Goal: Task Accomplishment & Management: Manage account settings

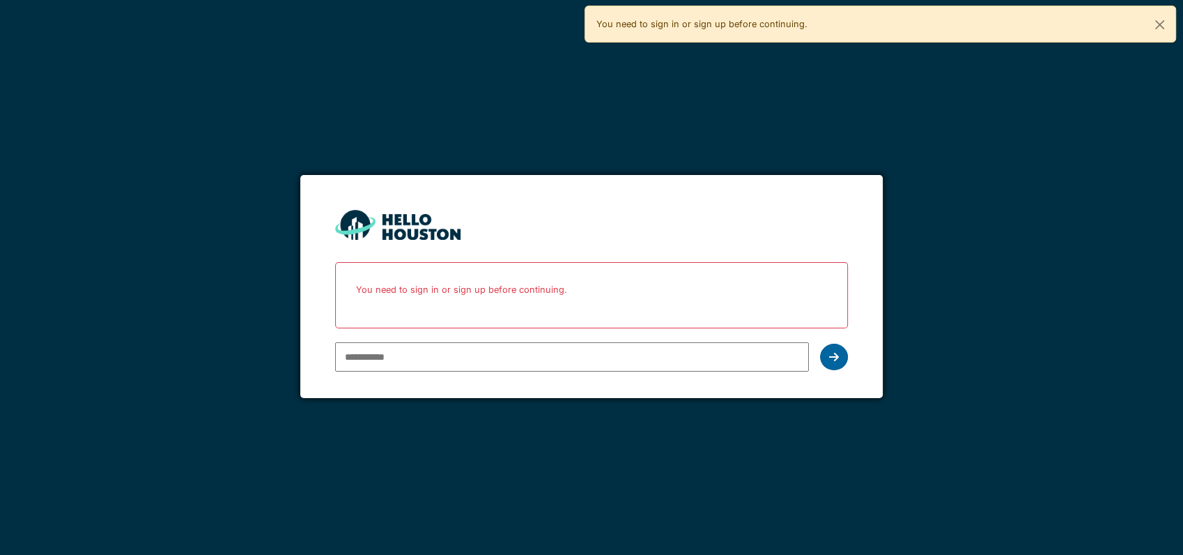
type input "**********"
click at [831, 358] on icon at bounding box center [834, 356] width 10 height 11
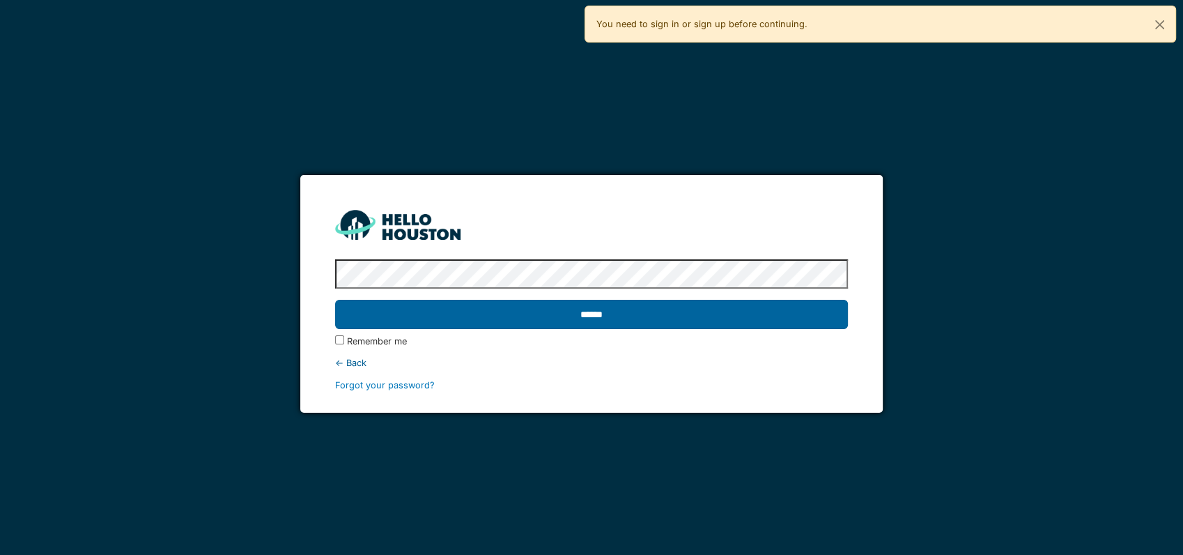
click at [712, 323] on input "******" at bounding box center [591, 314] width 513 height 29
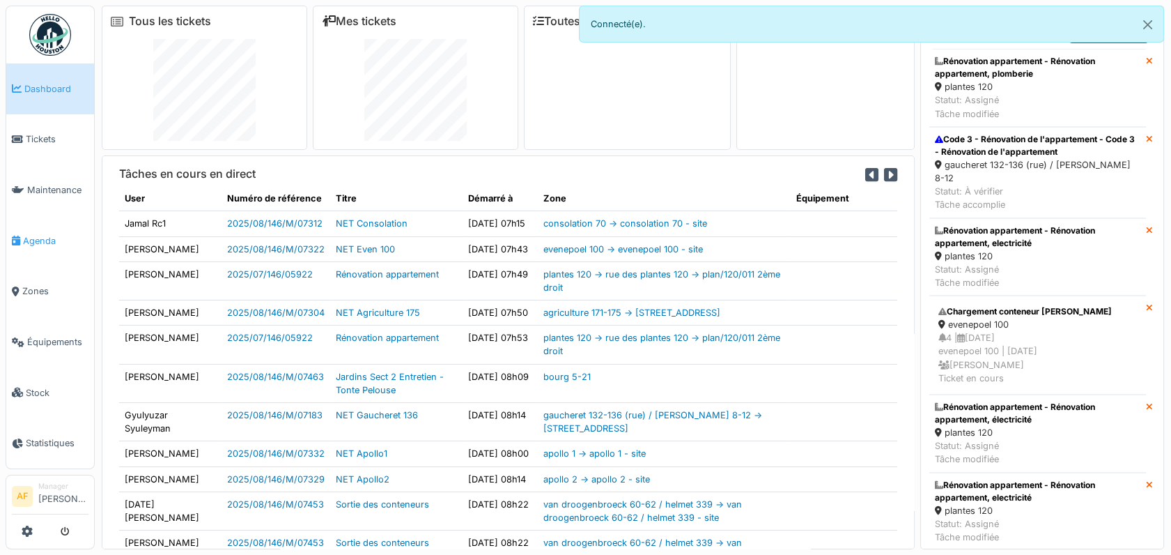
click at [47, 234] on span "Agenda" at bounding box center [55, 240] width 65 height 13
click at [52, 135] on span "Tickets" at bounding box center [57, 138] width 63 height 13
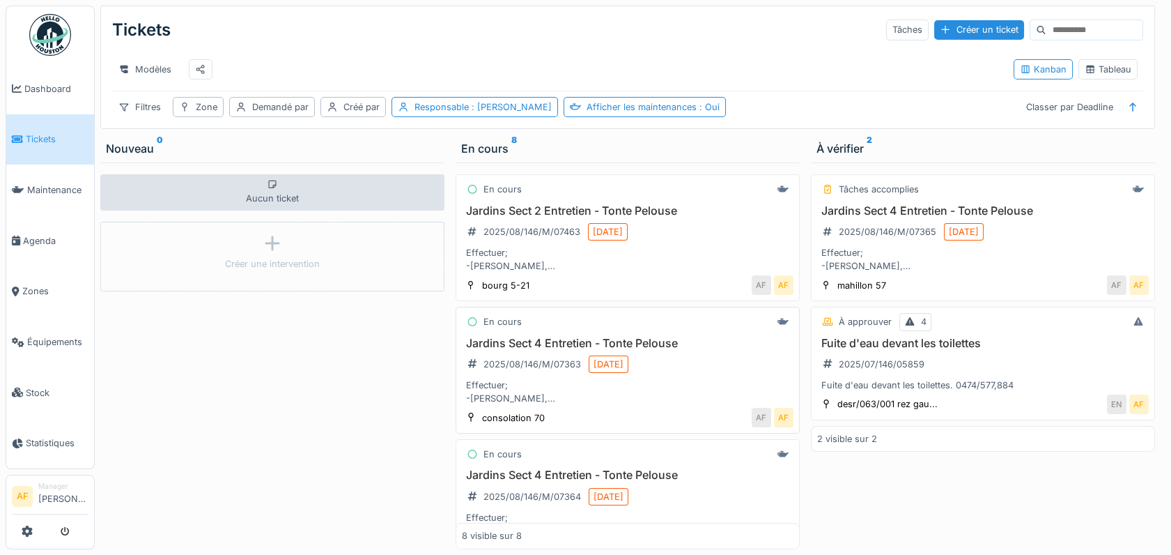
click at [508, 350] on h3 "Jardins Sect 4 Entretien - Tonte Pelouse" at bounding box center [628, 343] width 332 height 13
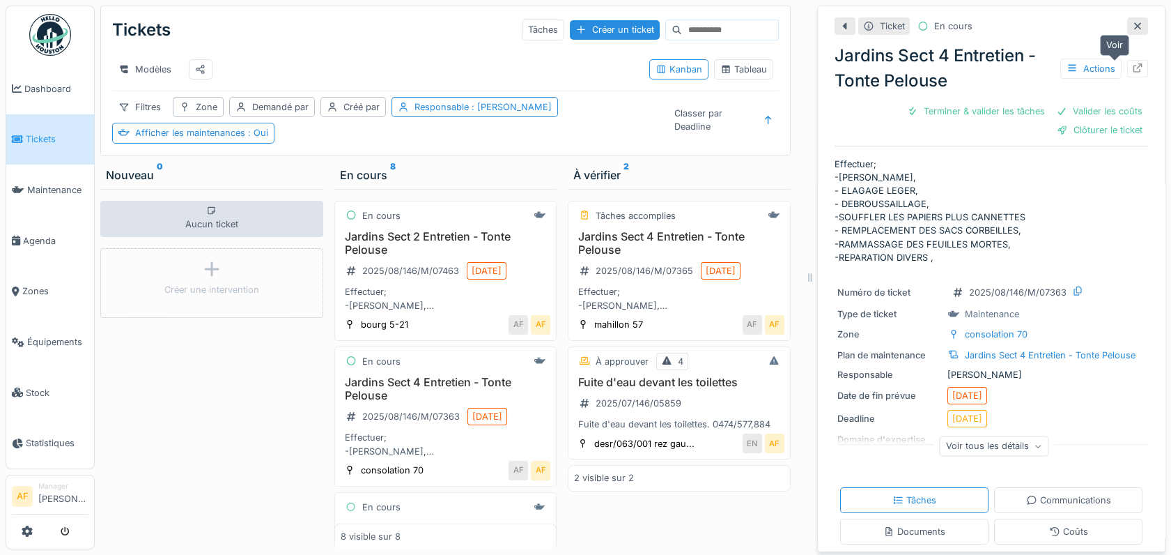
click at [1127, 69] on div at bounding box center [1137, 68] width 21 height 17
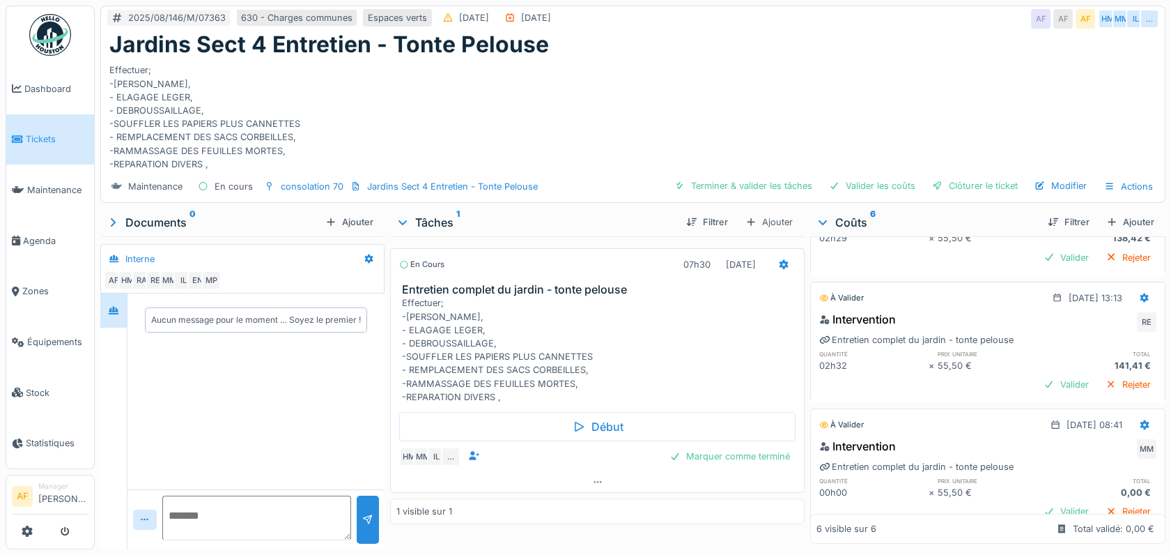
scroll to position [440, 0]
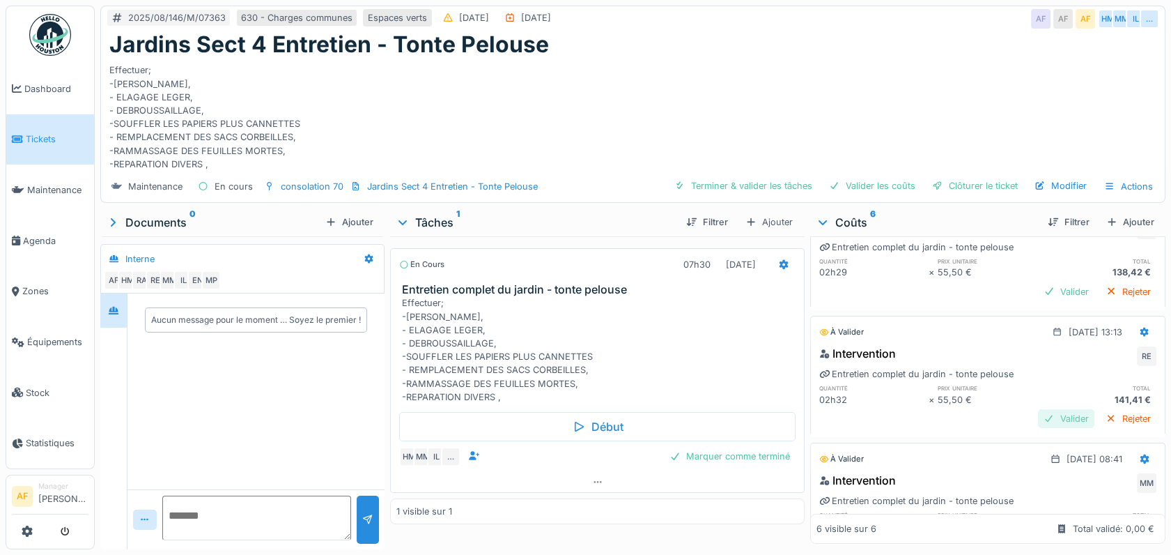
click at [1038, 413] on div "Valider" at bounding box center [1066, 418] width 56 height 19
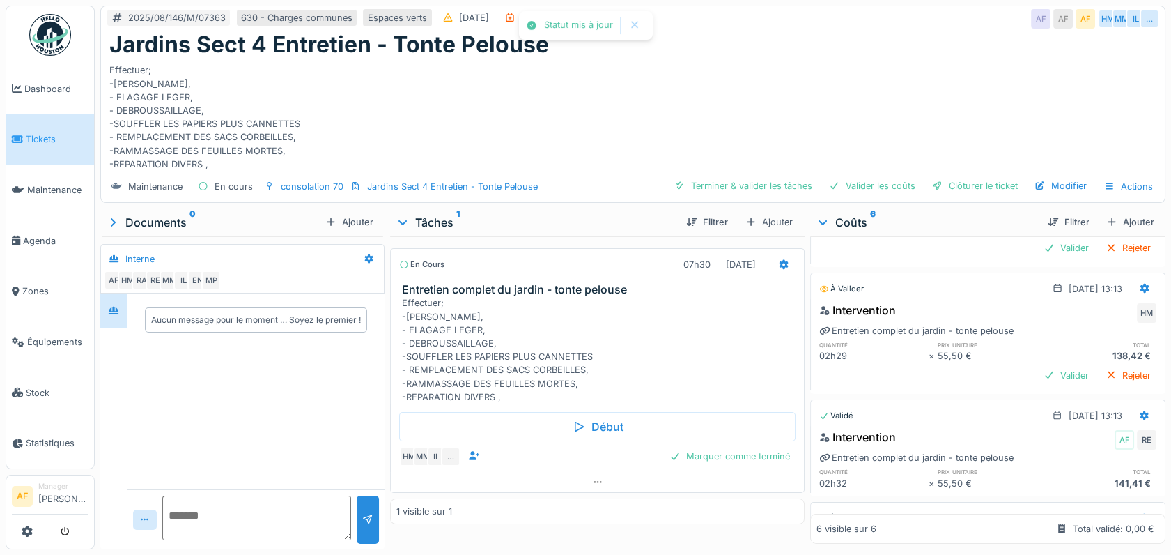
scroll to position [338, 0]
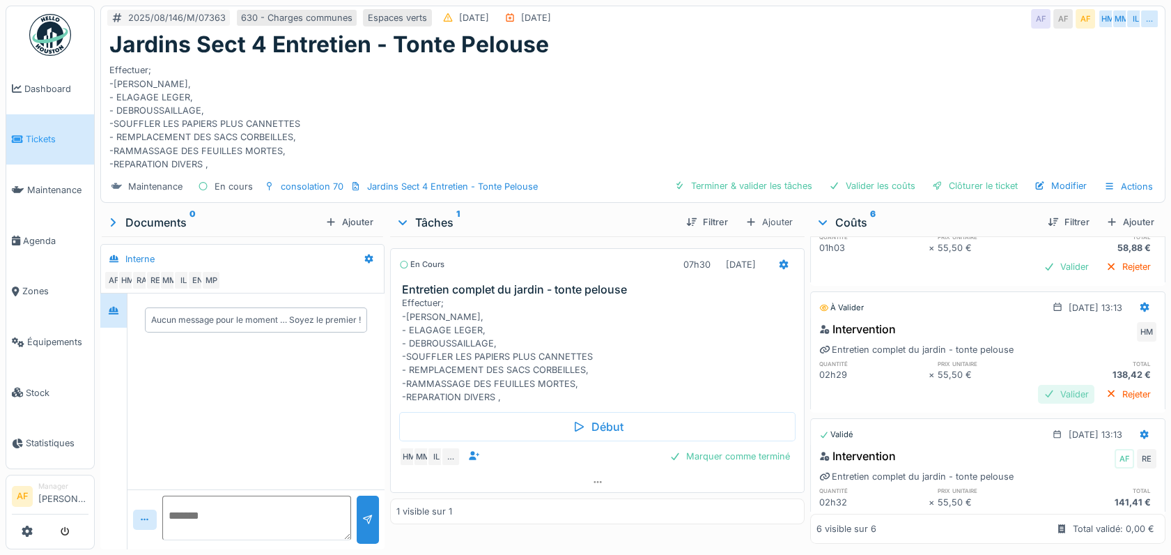
click at [1040, 391] on div "Valider" at bounding box center [1066, 394] width 56 height 19
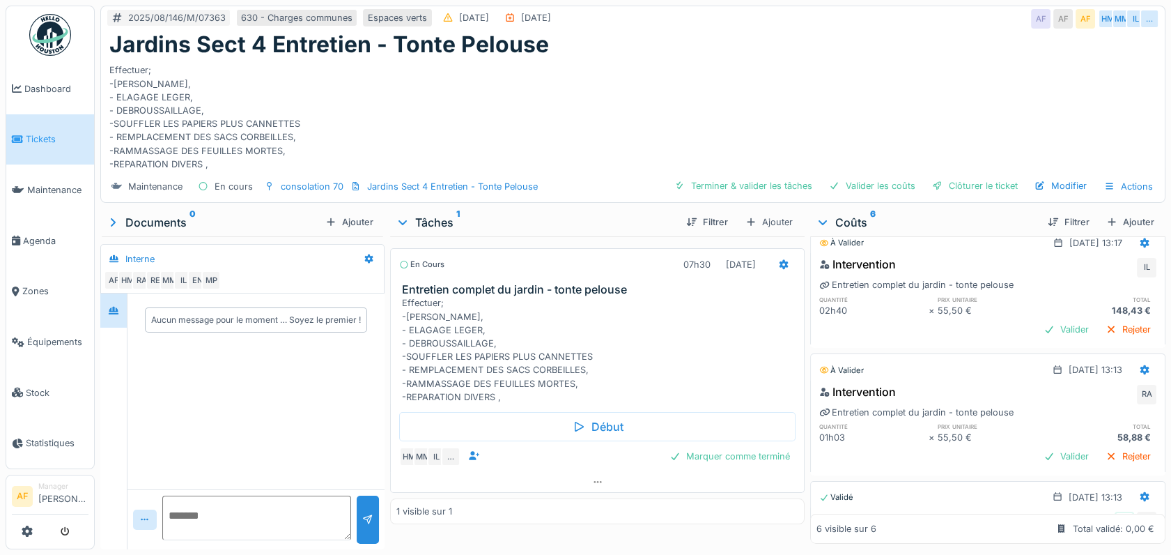
scroll to position [162, 0]
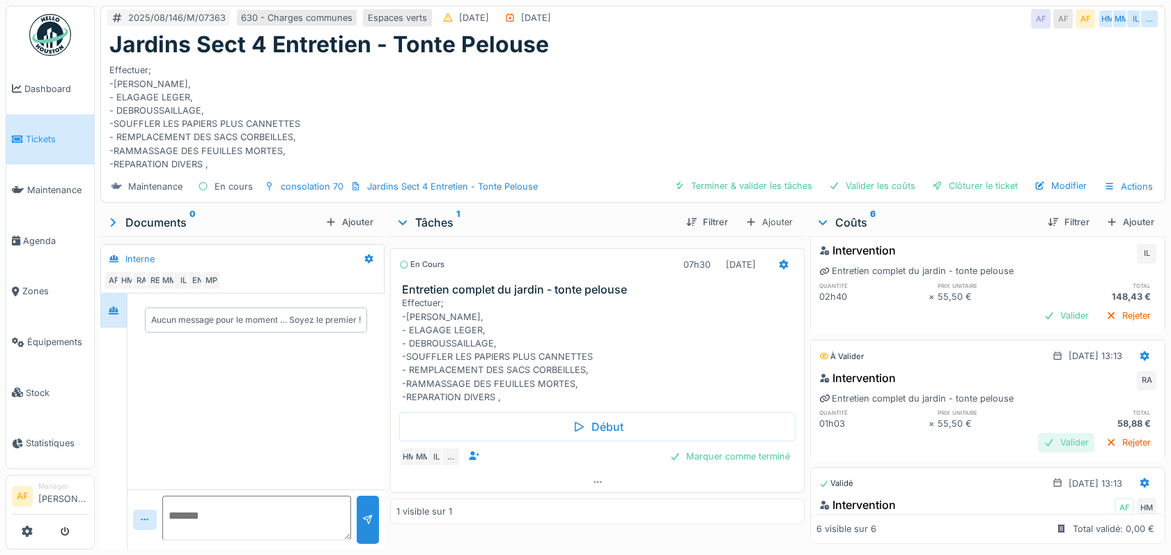
click at [1042, 440] on div "Valider" at bounding box center [1066, 442] width 56 height 19
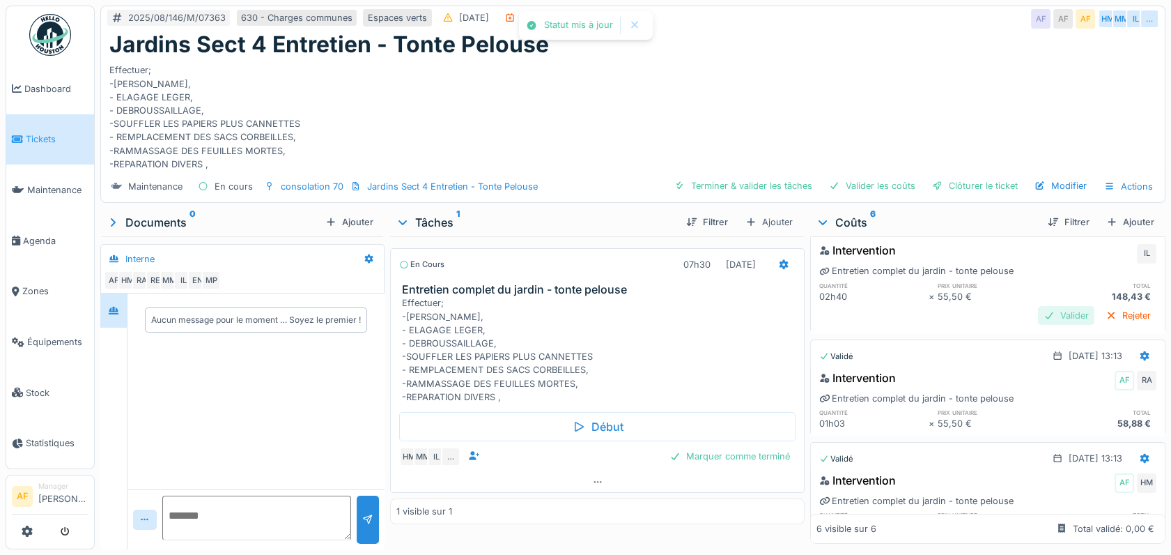
click at [1041, 310] on div "Valider" at bounding box center [1066, 315] width 56 height 19
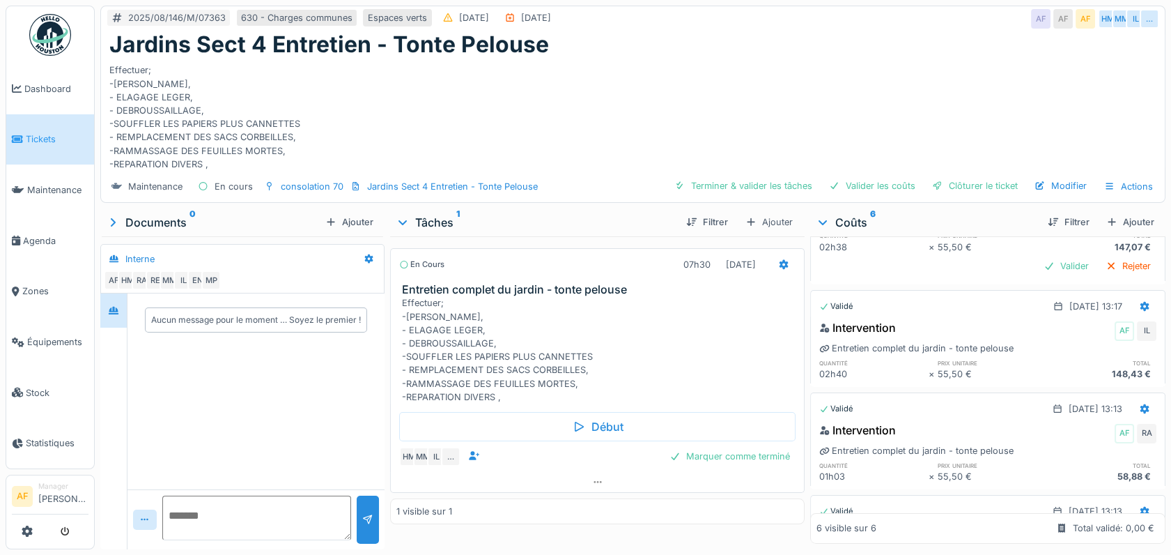
scroll to position [0, 0]
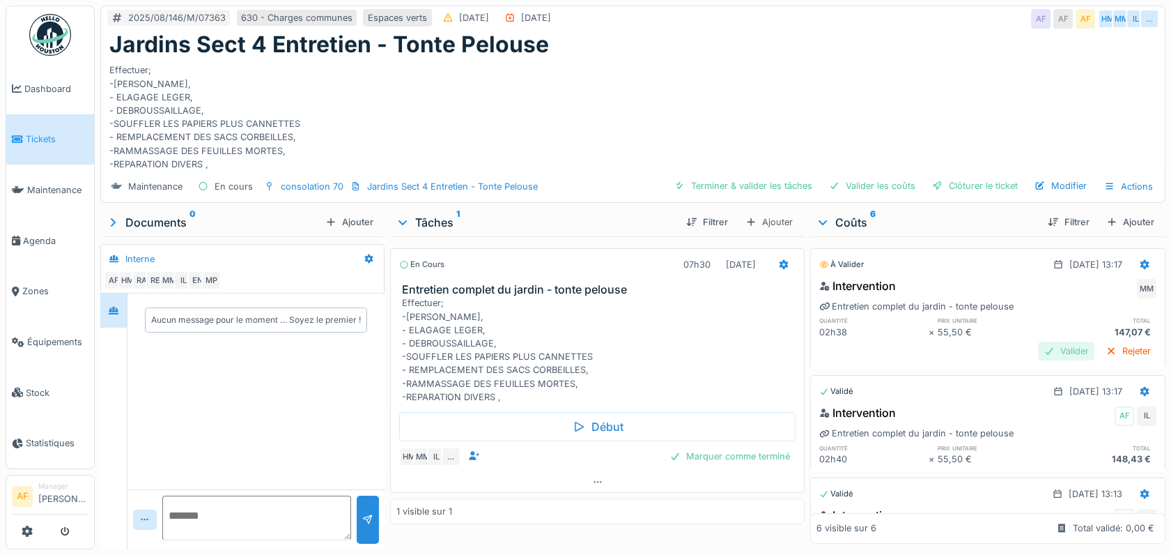
click at [1038, 348] on div "Valider" at bounding box center [1066, 350] width 56 height 19
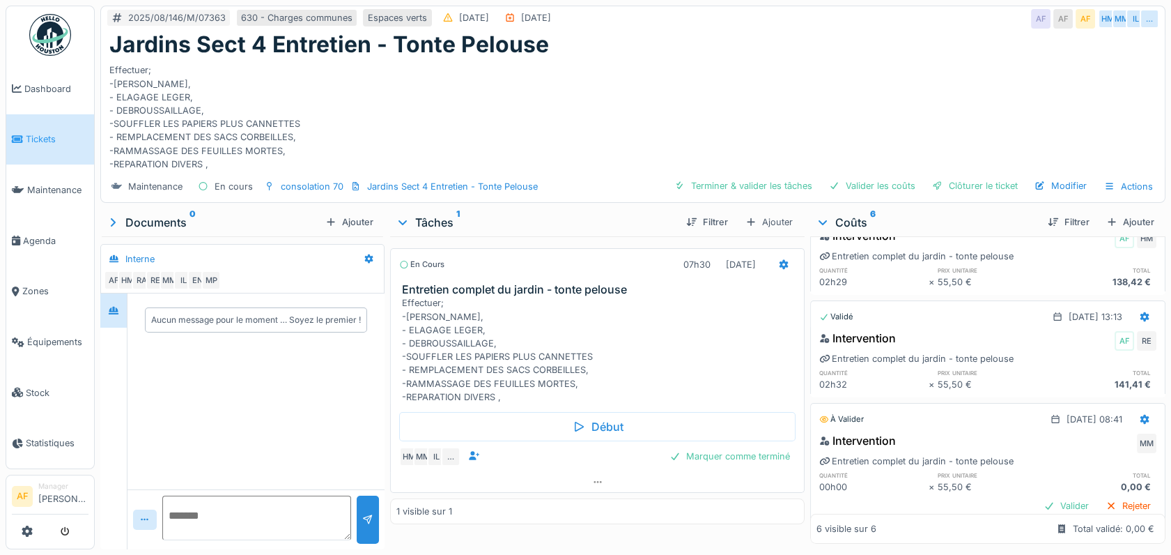
scroll to position [395, 0]
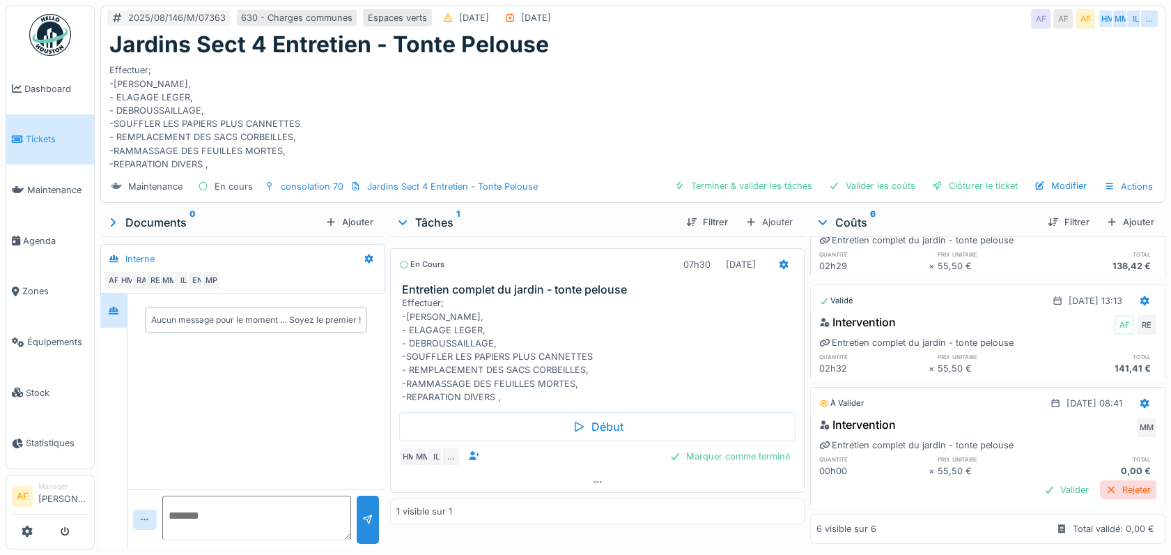
click at [1103, 480] on div "Rejeter" at bounding box center [1128, 489] width 56 height 19
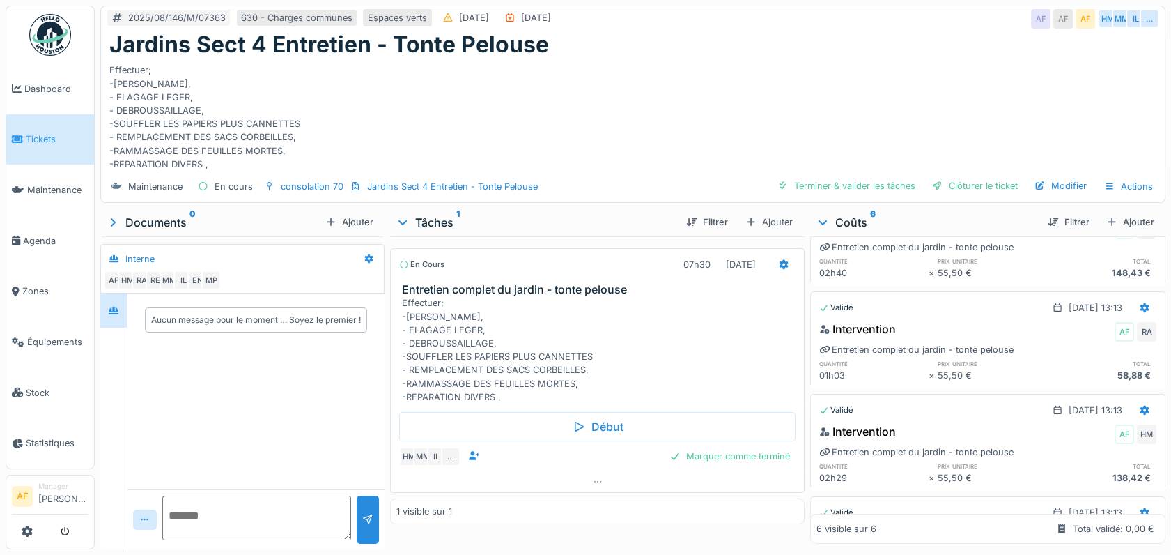
scroll to position [138, 0]
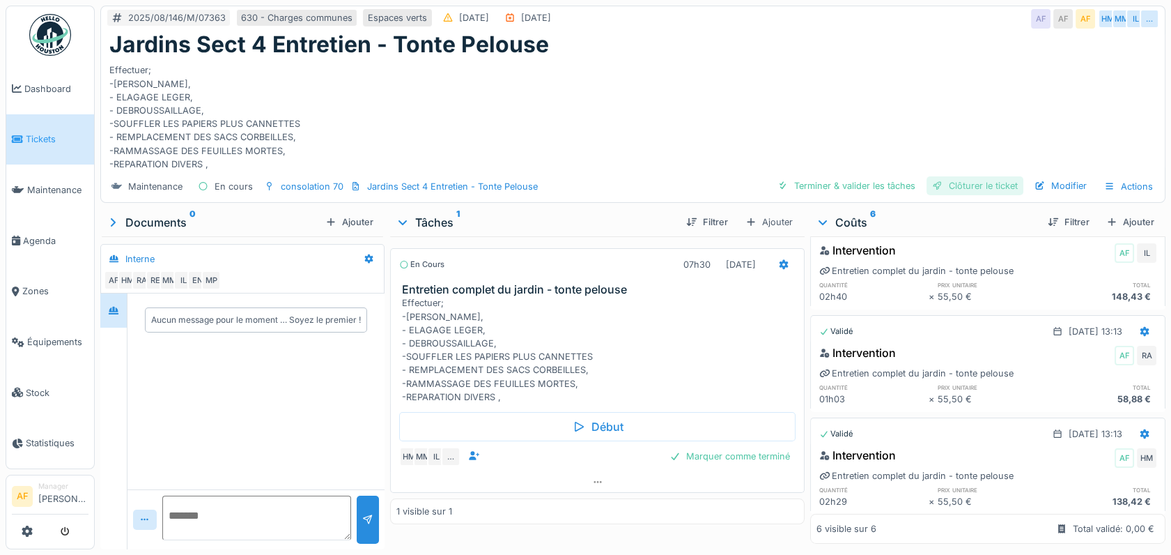
click at [970, 187] on div "Clôturer le ticket" at bounding box center [975, 185] width 97 height 19
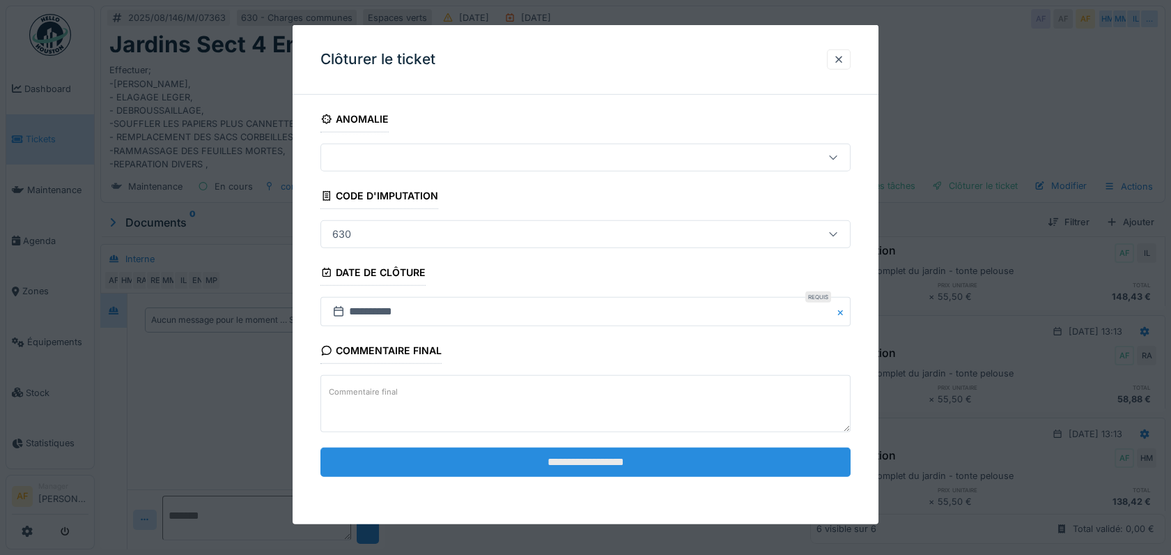
click at [620, 454] on input "**********" at bounding box center [586, 461] width 530 height 29
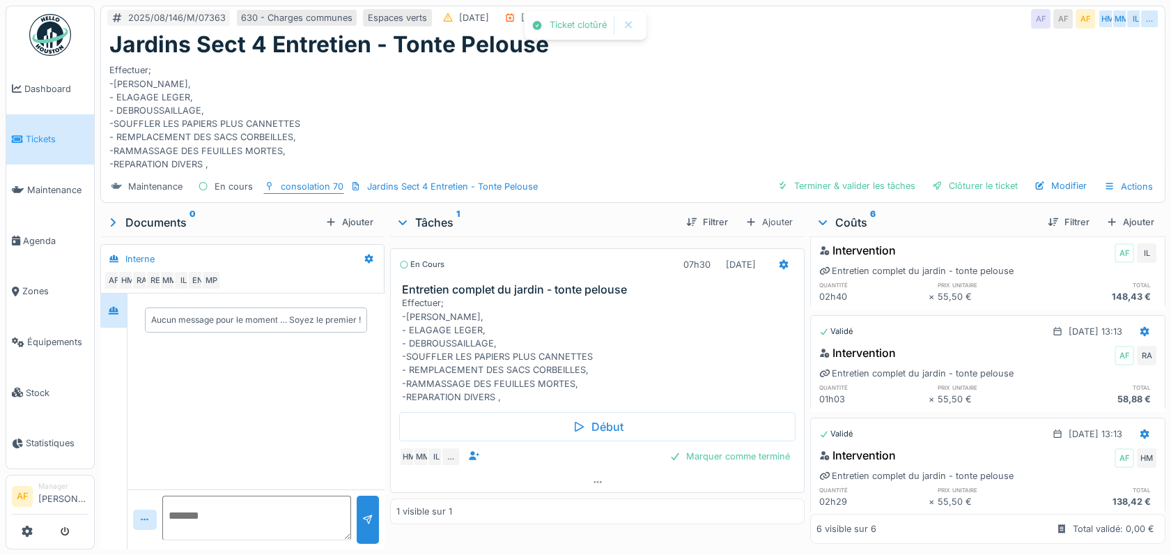
scroll to position [134, 0]
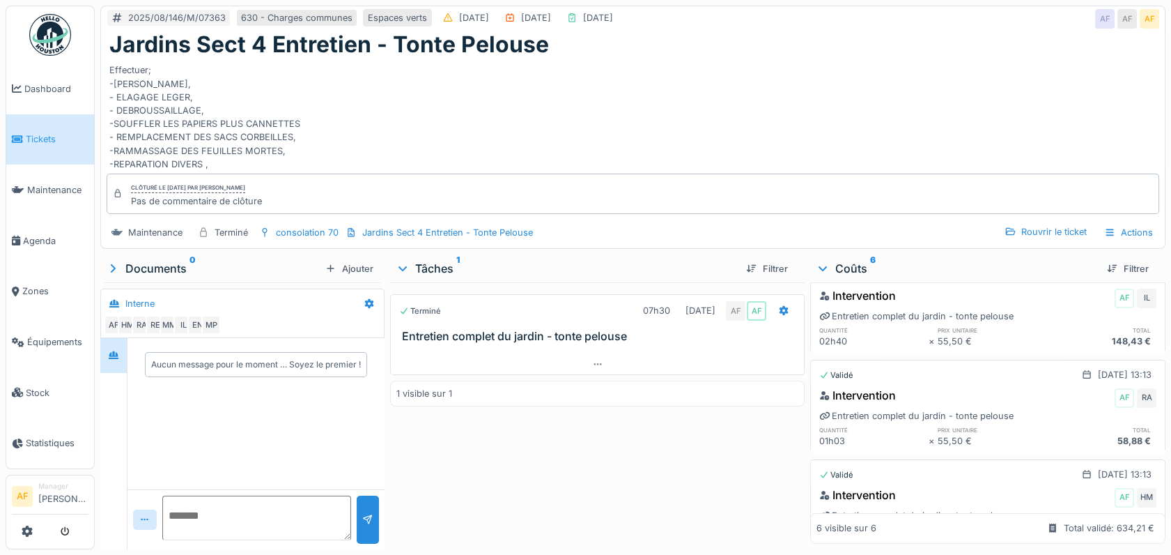
click at [36, 132] on span "Tickets" at bounding box center [57, 138] width 63 height 13
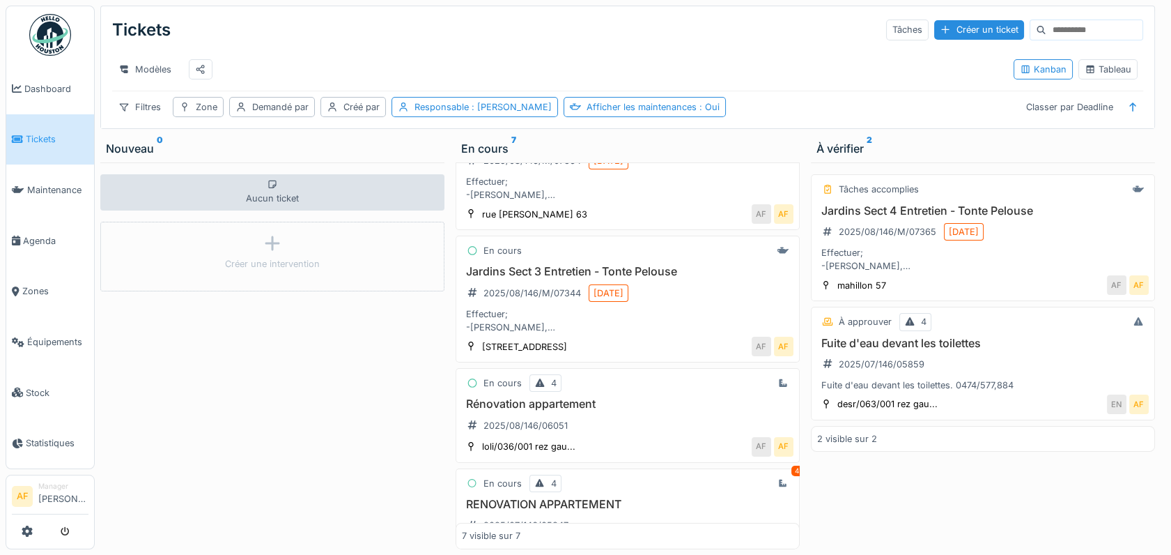
scroll to position [190, 0]
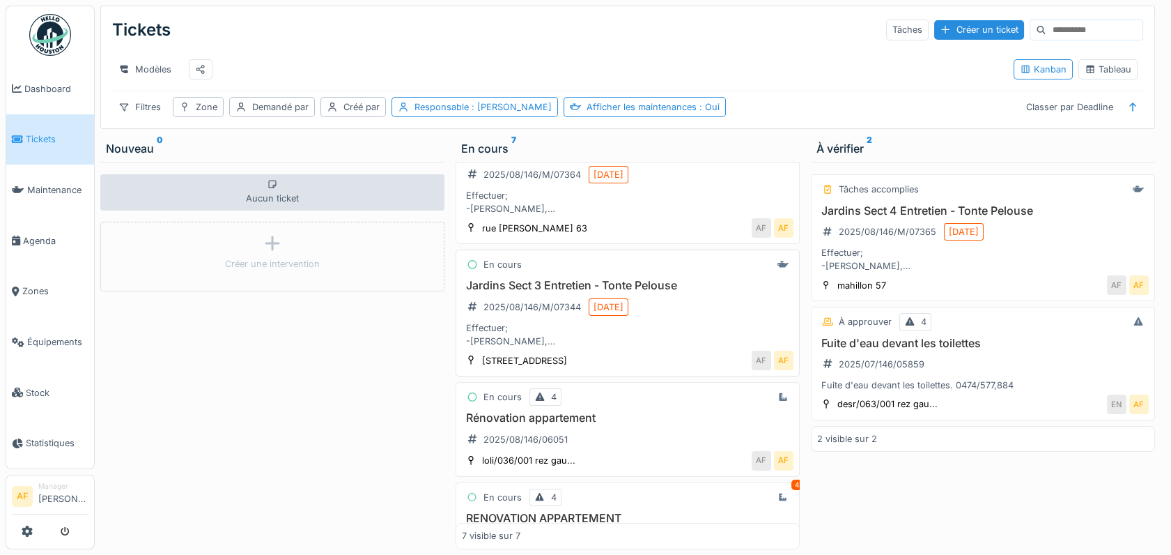
click at [542, 291] on h3 "Jardins Sect 3 Entretien - Tonte Pelouse" at bounding box center [628, 285] width 332 height 13
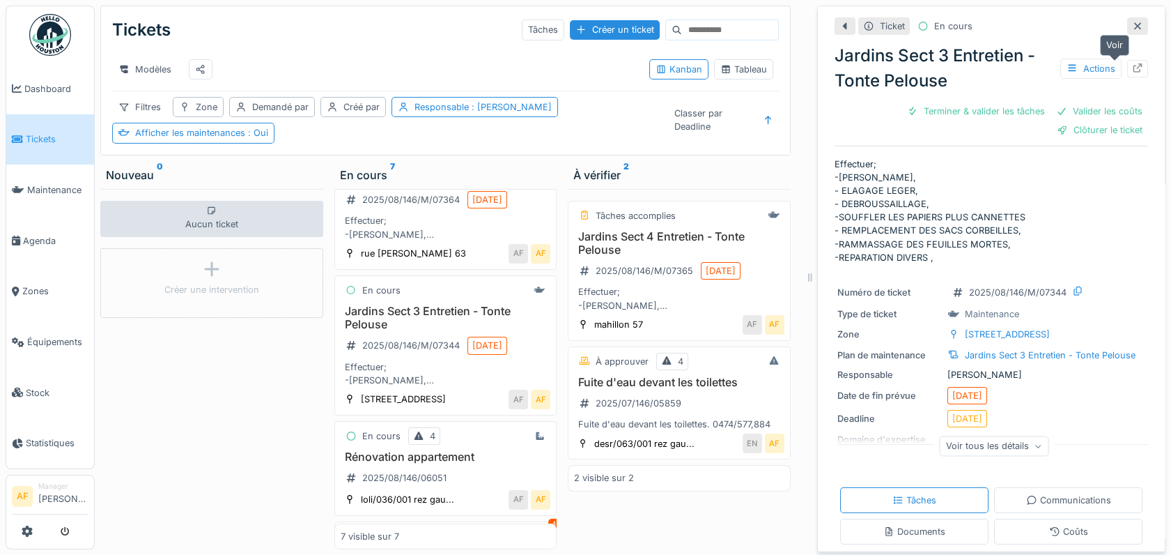
click at [1132, 67] on icon at bounding box center [1137, 67] width 11 height 9
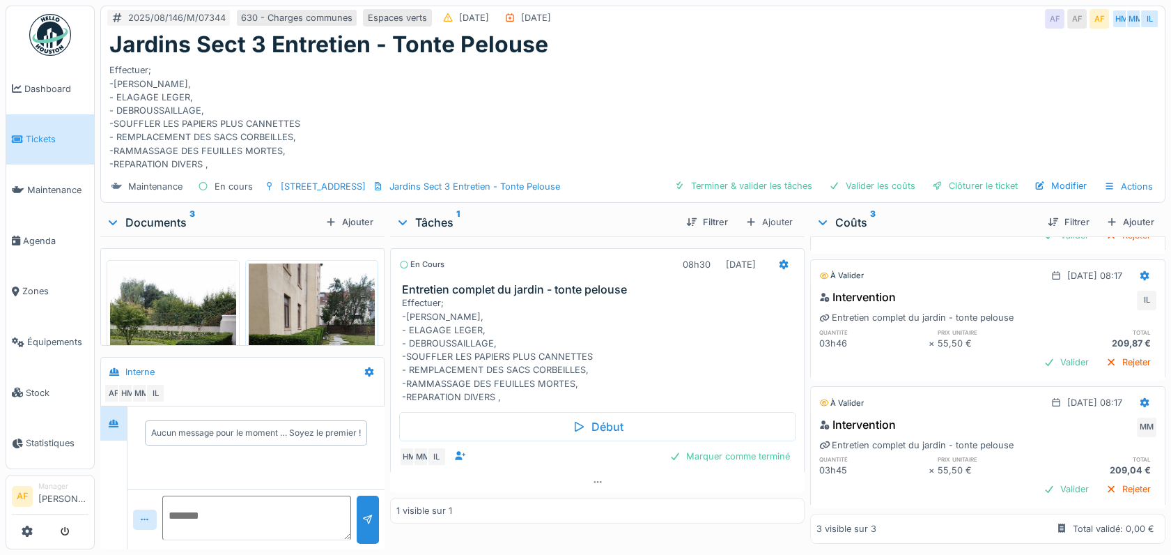
scroll to position [137, 0]
click at [1038, 479] on div "Valider" at bounding box center [1066, 488] width 56 height 19
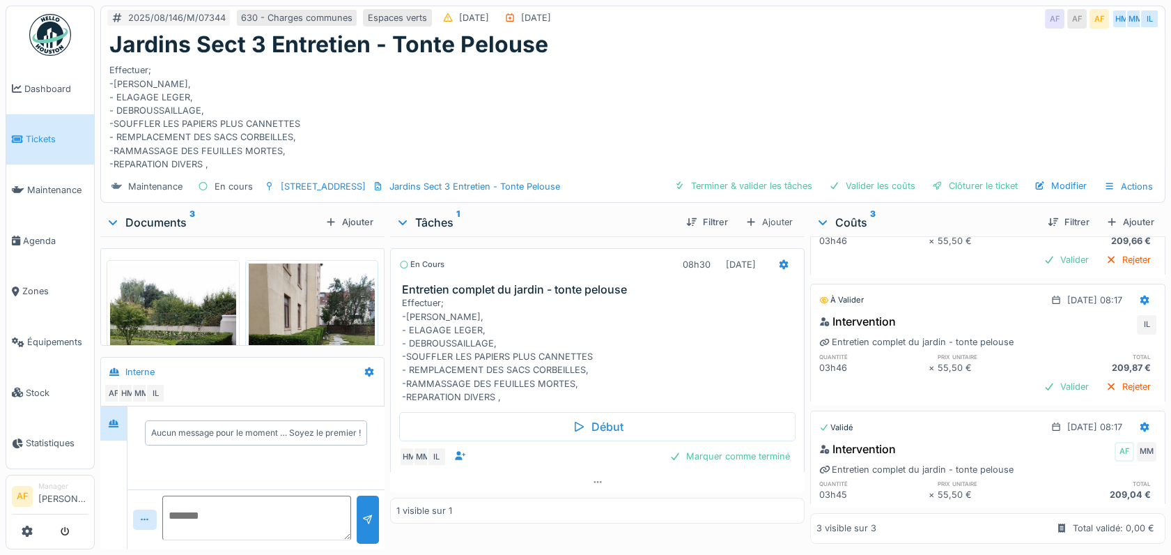
scroll to position [0, 0]
click at [1038, 377] on div "Valider" at bounding box center [1066, 386] width 56 height 19
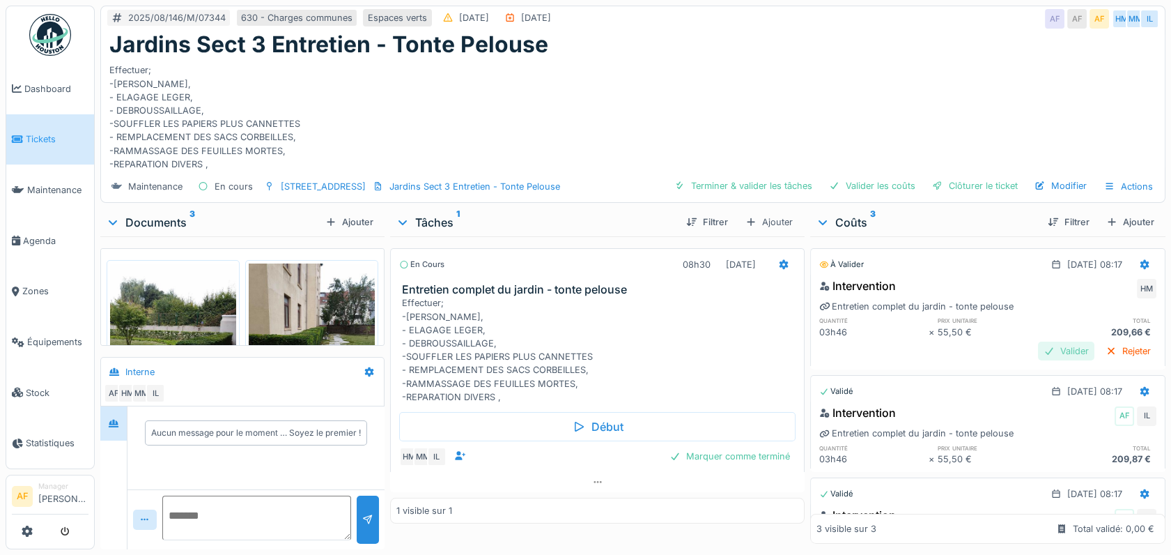
click at [1038, 348] on div "Valider" at bounding box center [1066, 350] width 56 height 19
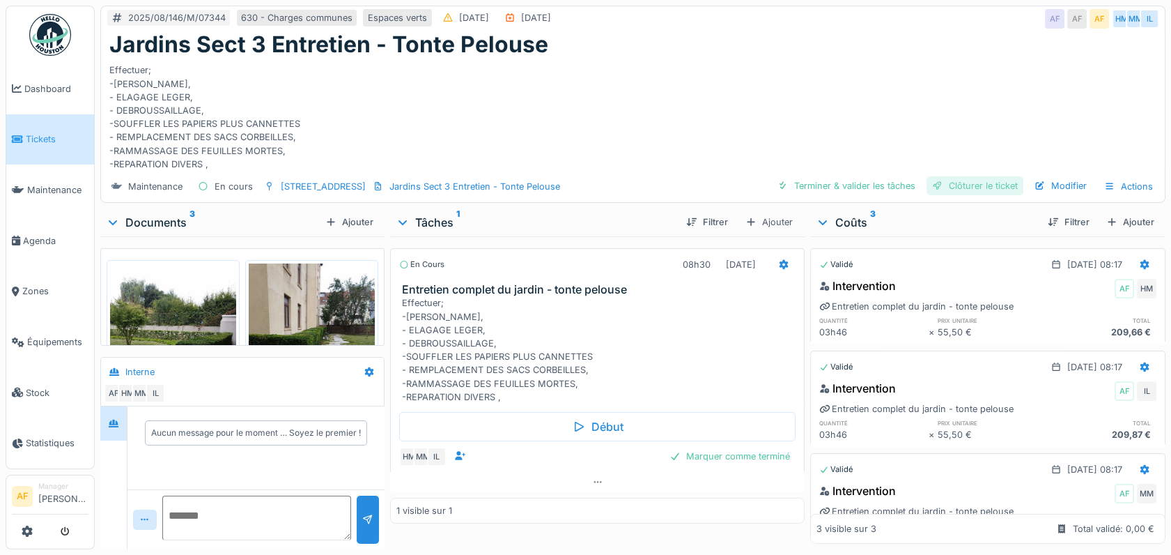
click at [973, 180] on div "Clôturer le ticket" at bounding box center [975, 185] width 97 height 19
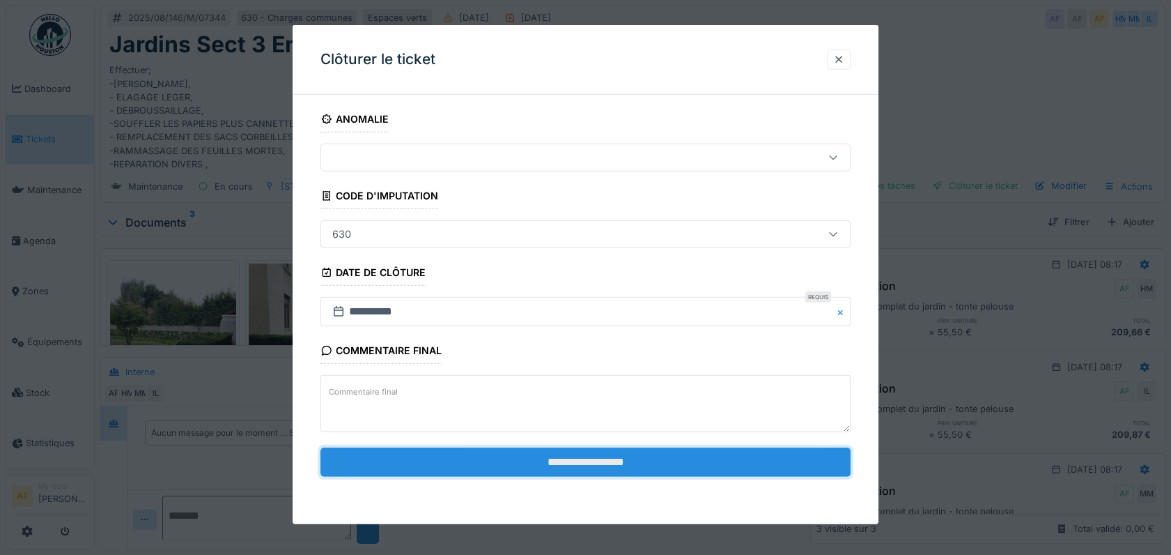
click at [605, 456] on input "**********" at bounding box center [586, 461] width 530 height 29
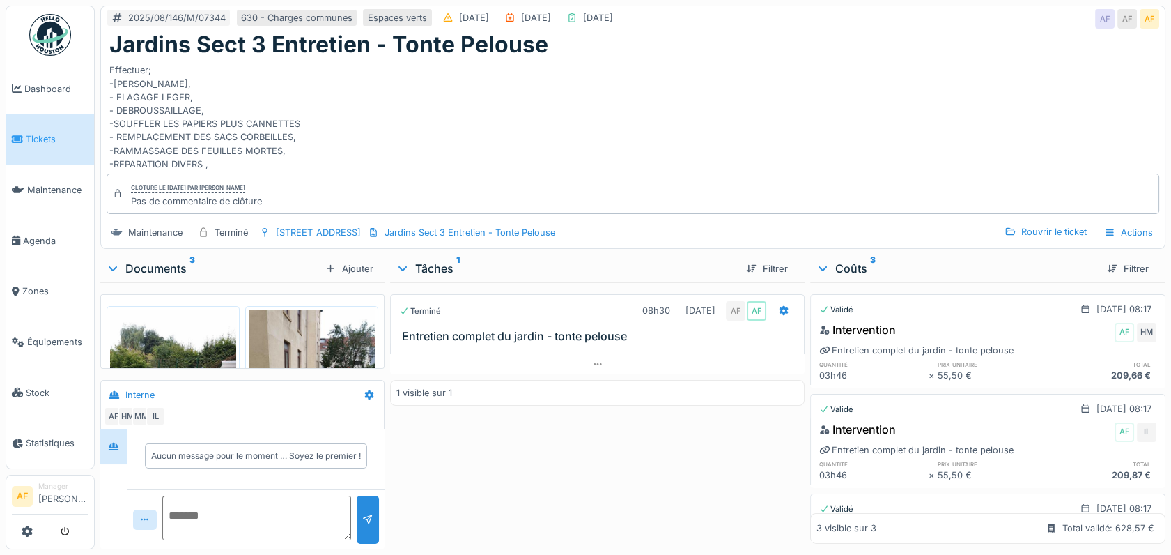
click at [36, 139] on span "Tickets" at bounding box center [57, 138] width 63 height 13
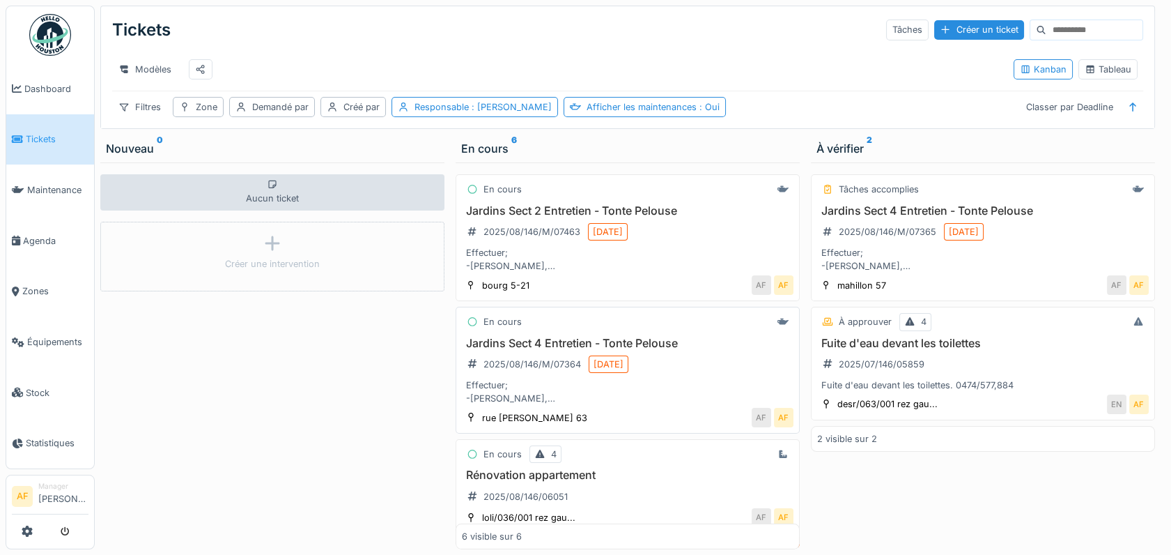
click at [667, 350] on h3 "Jardins Sect 4 Entretien - Tonte Pelouse" at bounding box center [628, 343] width 332 height 13
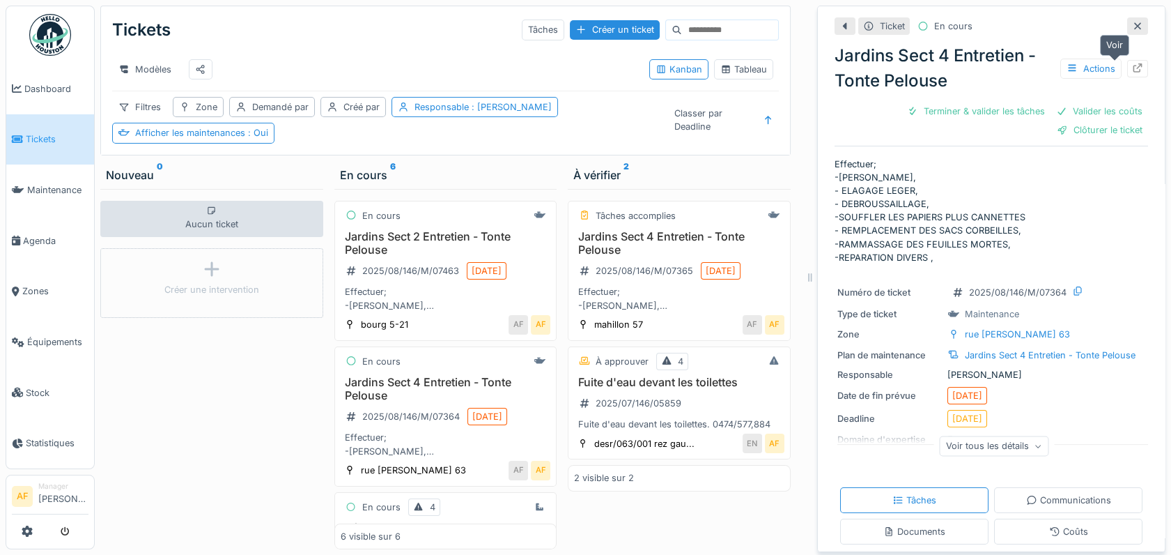
click at [1132, 73] on div at bounding box center [1137, 68] width 11 height 13
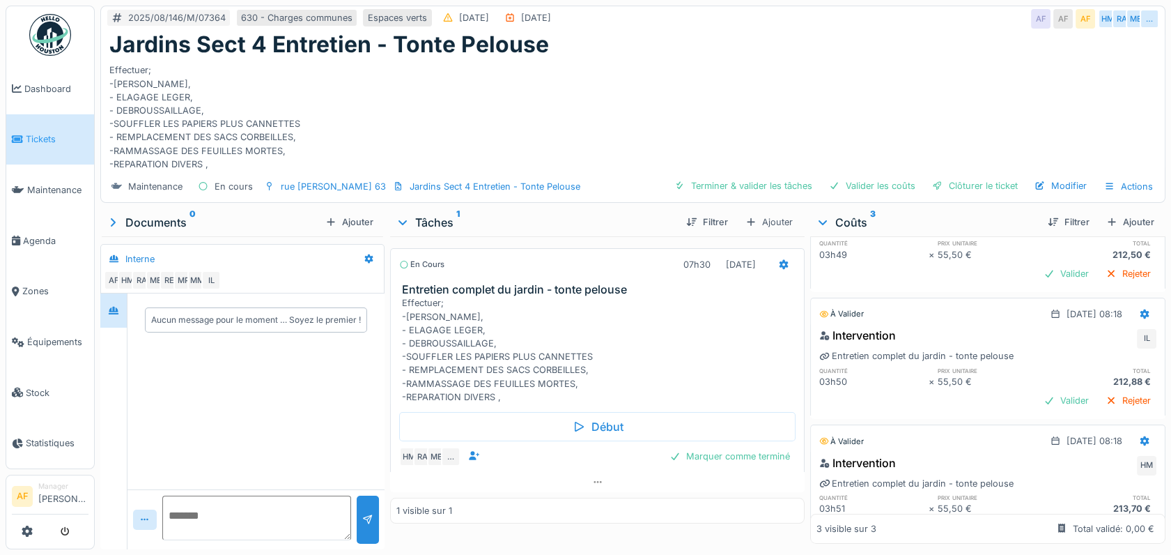
scroll to position [137, 0]
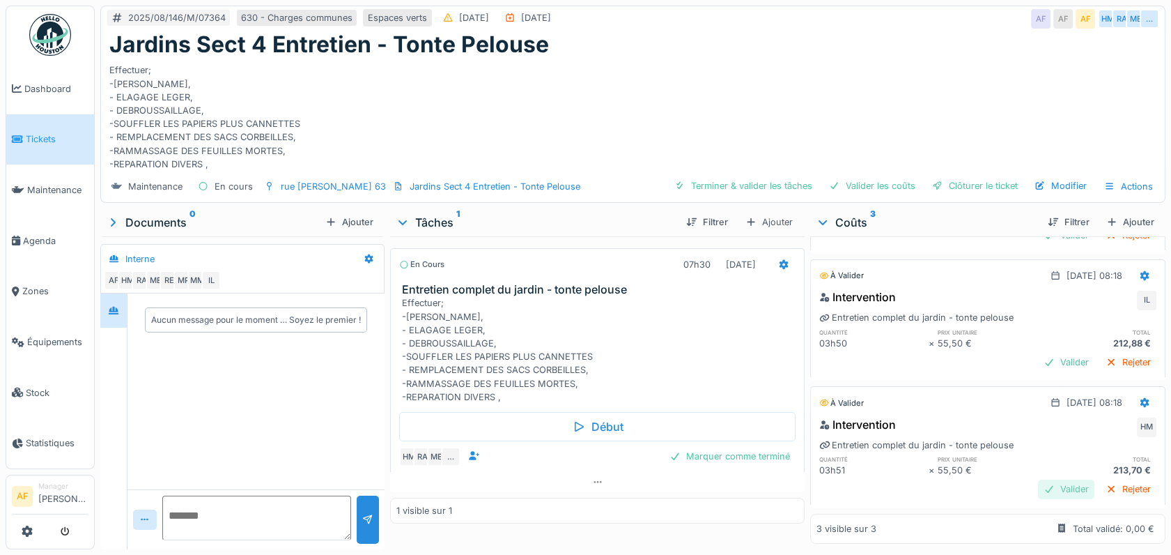
click at [1038, 479] on div "Valider" at bounding box center [1066, 488] width 56 height 19
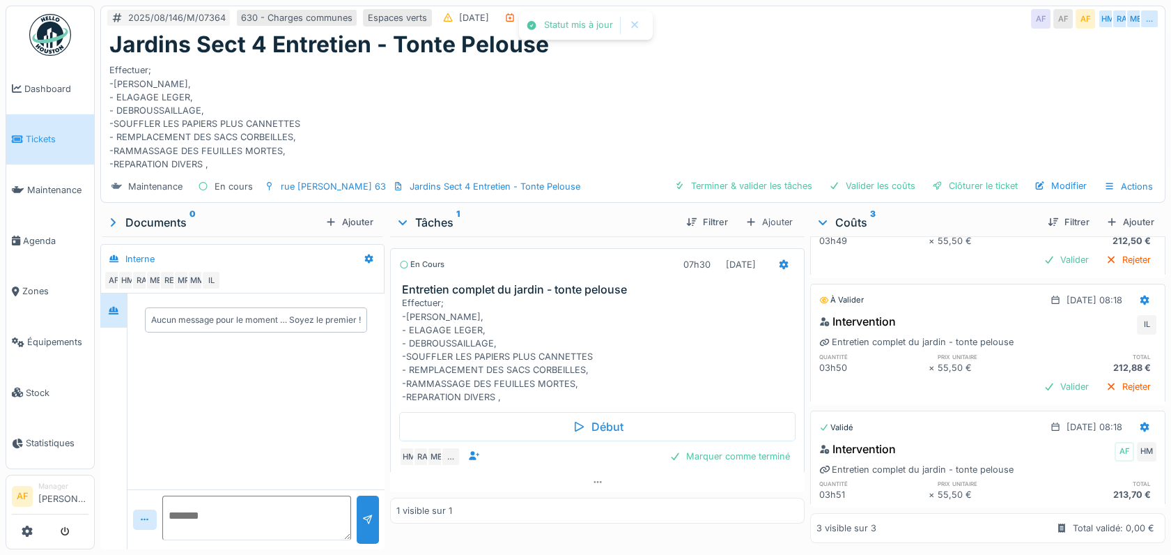
scroll to position [113, 0]
click at [1040, 377] on div "Valider" at bounding box center [1066, 386] width 56 height 19
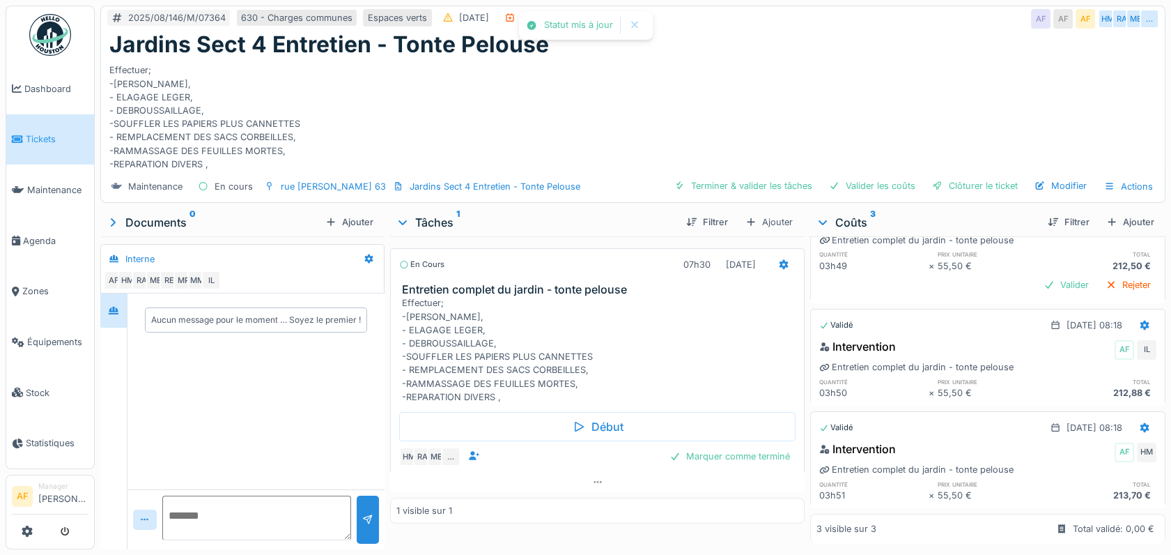
scroll to position [88, 0]
click at [1038, 275] on div "Valider" at bounding box center [1066, 284] width 56 height 19
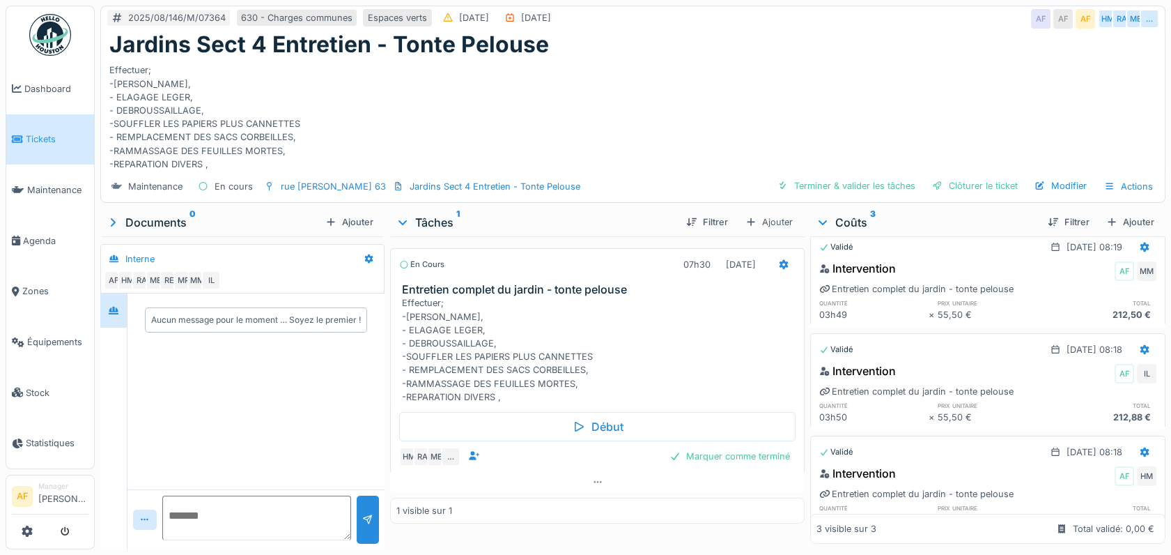
scroll to position [0, 0]
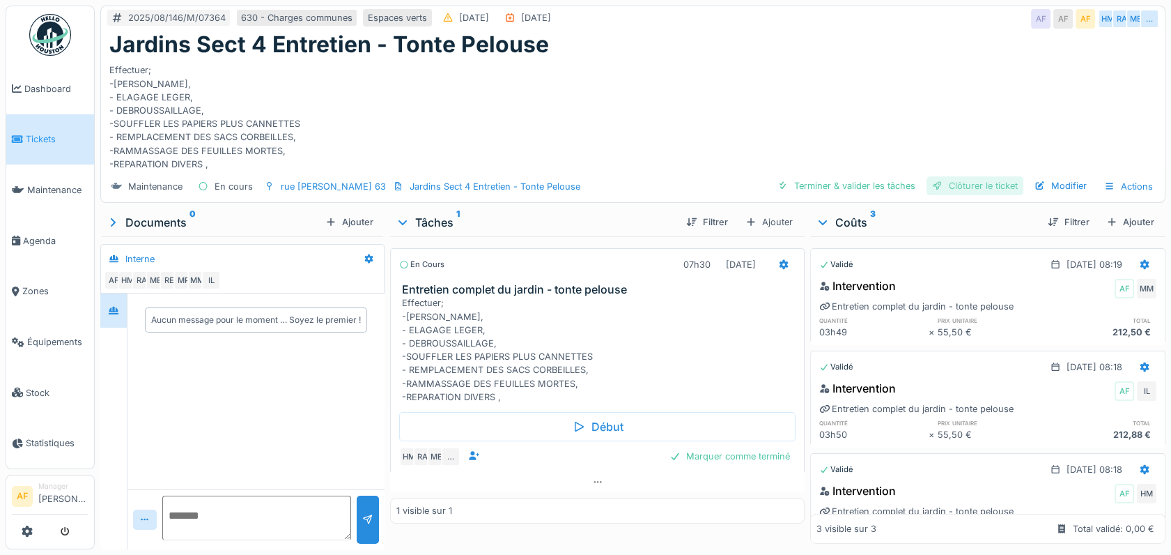
click at [983, 183] on div "Clôturer le ticket" at bounding box center [975, 185] width 97 height 19
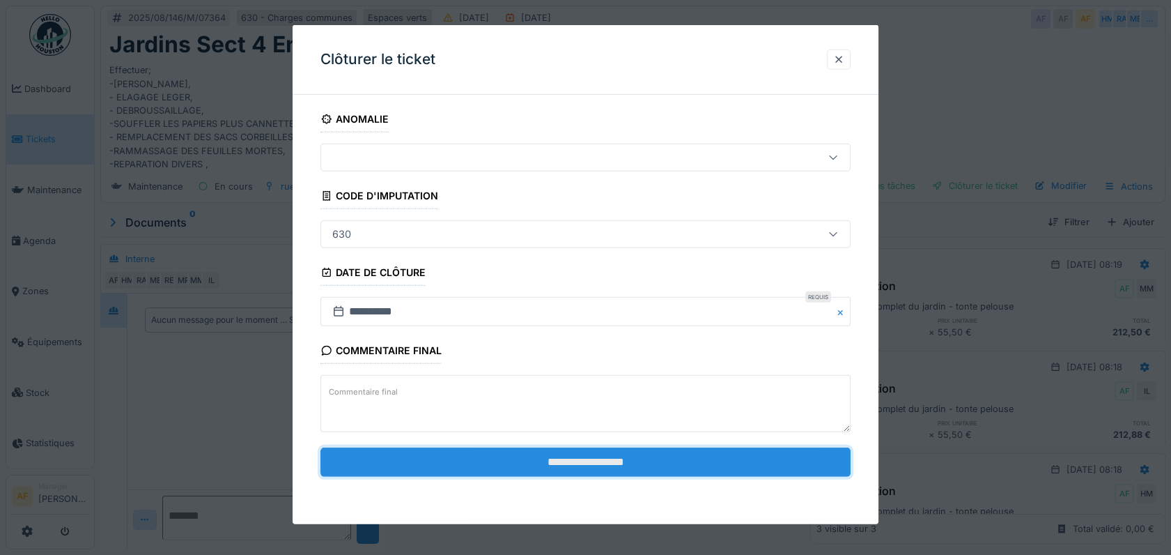
click at [728, 454] on input "**********" at bounding box center [586, 461] width 530 height 29
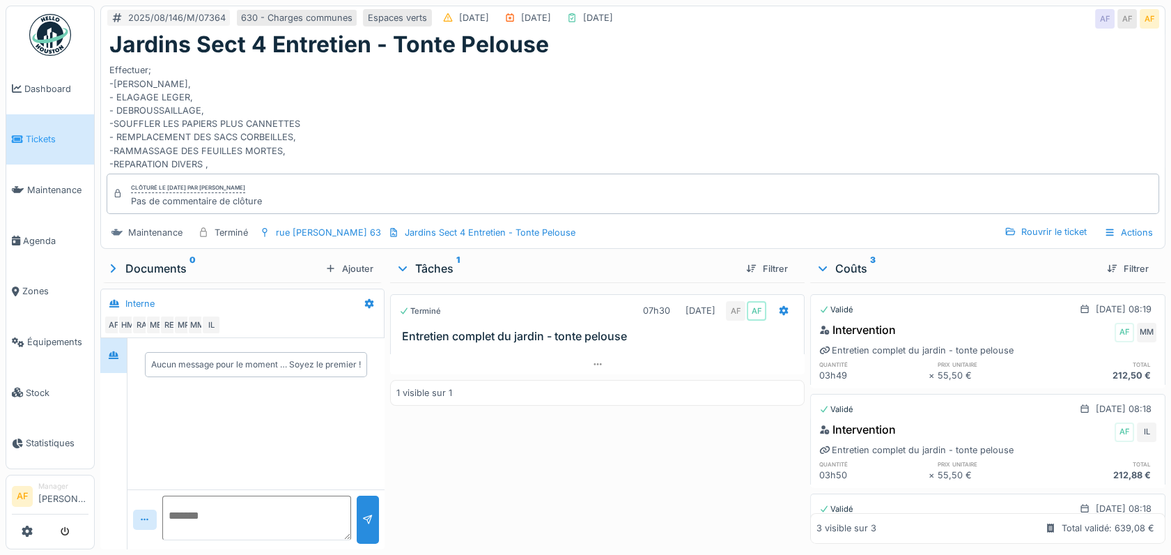
click at [28, 132] on span "Tickets" at bounding box center [57, 138] width 63 height 13
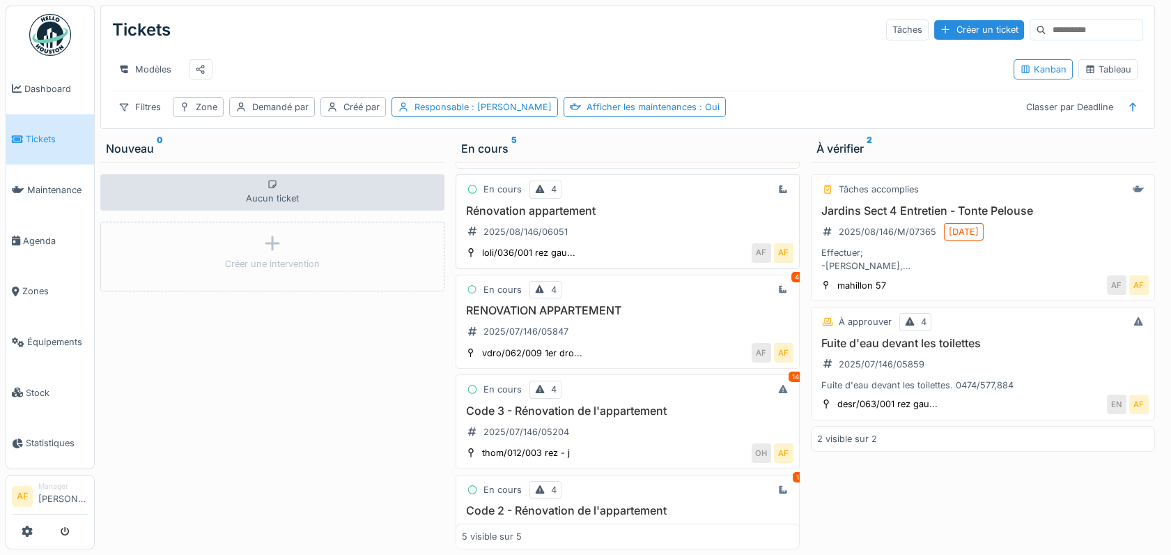
scroll to position [77, 0]
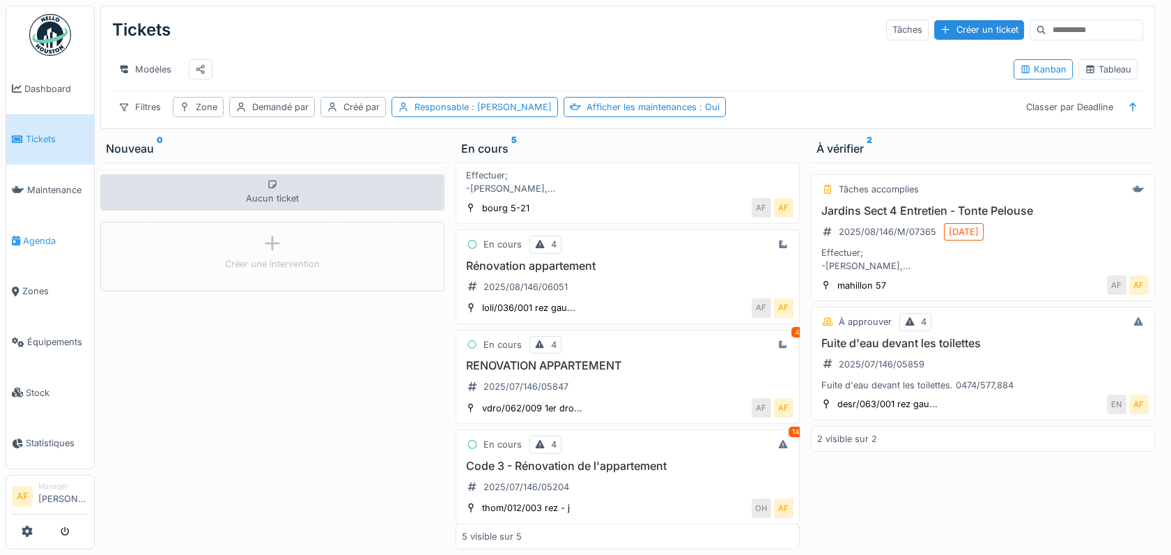
click at [52, 240] on span "Agenda" at bounding box center [55, 240] width 65 height 13
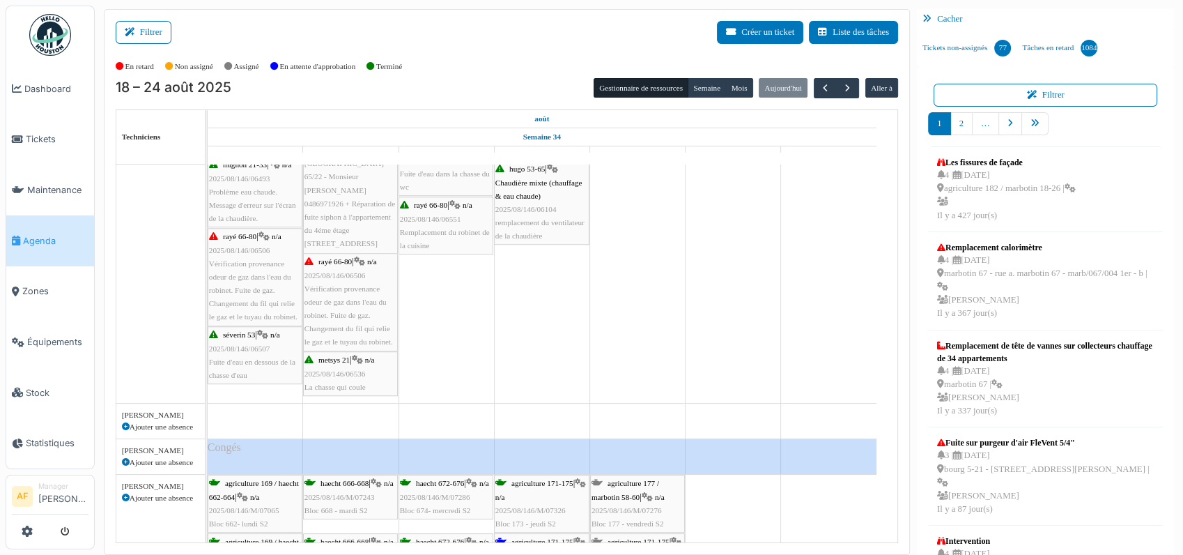
scroll to position [494, 0]
